Goal: Find specific page/section: Find specific page/section

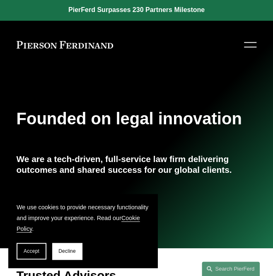
click at [247, 47] on div at bounding box center [250, 47] width 12 height 1
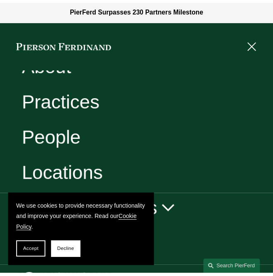
scroll to position [49, 0]
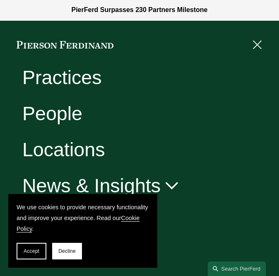
click at [261, 46] on div at bounding box center [256, 45] width 12 height 14
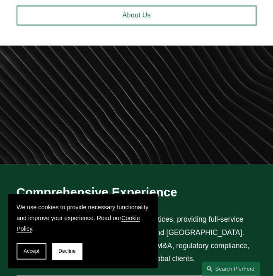
scroll to position [373, 0]
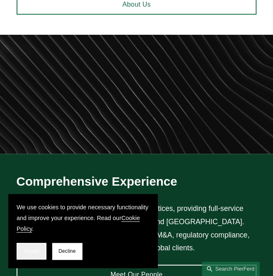
click at [33, 256] on button "Accept" at bounding box center [32, 251] width 30 height 17
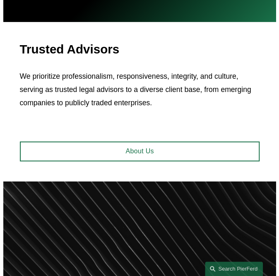
scroll to position [0, 0]
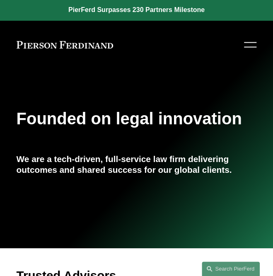
click at [253, 43] on div at bounding box center [250, 42] width 12 height 1
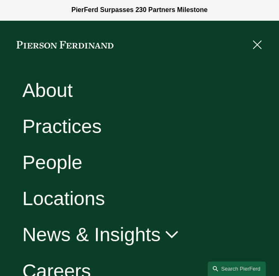
click at [60, 165] on link "People" at bounding box center [52, 162] width 60 height 19
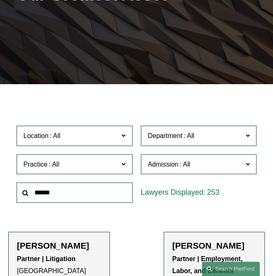
scroll to position [124, 0]
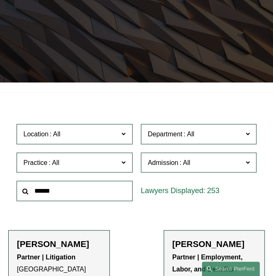
click at [249, 164] on span at bounding box center [247, 162] width 4 height 11
click at [0, 0] on link "Delaware" at bounding box center [0, 0] width 0 height 0
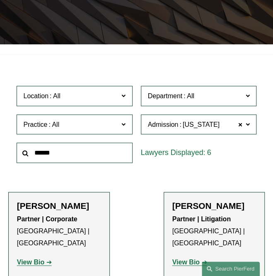
scroll to position [207, 0]
